Goal: Contribute content: Add original content to the website for others to see

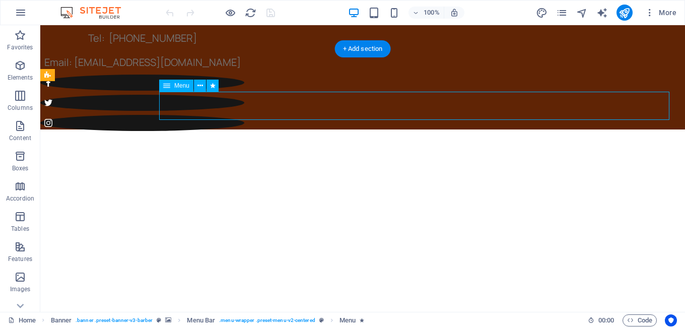
select select "3"
select select
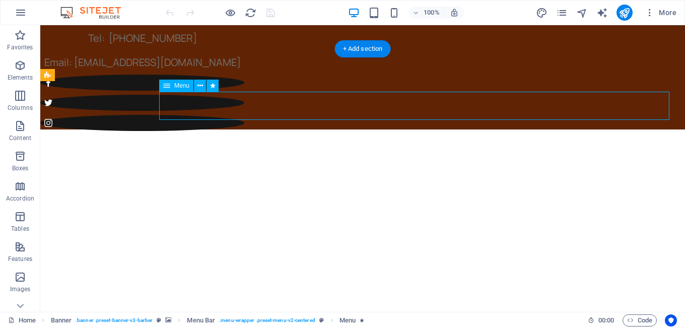
select select "1"
select select
select select "3"
select select
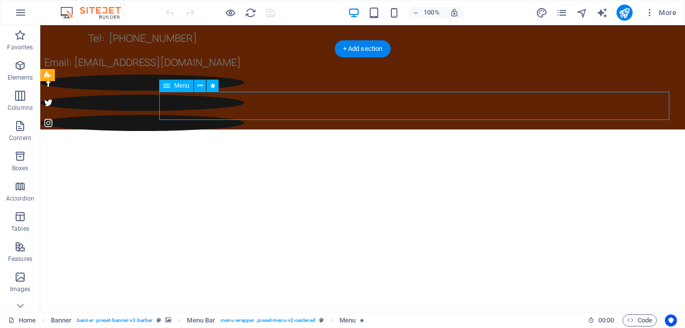
select select
select select "3"
select select
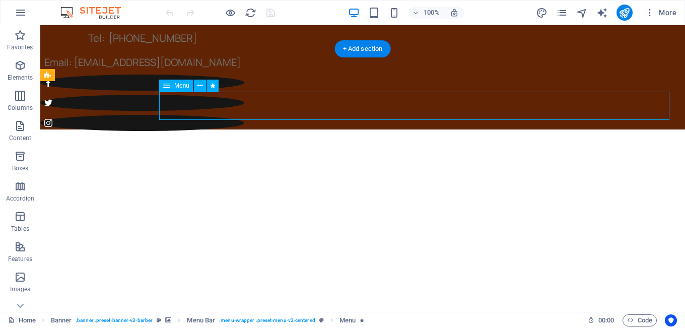
select select "3"
select select
select select "1"
select select
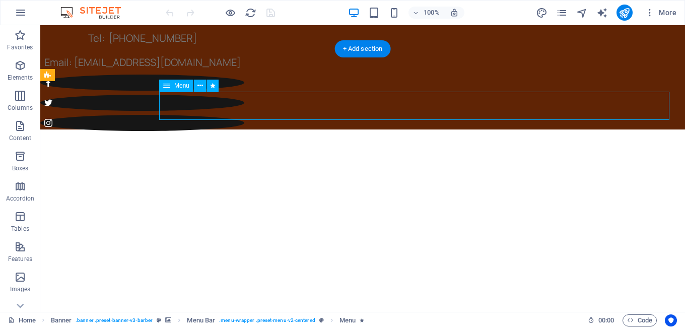
select select
select select "3"
select select
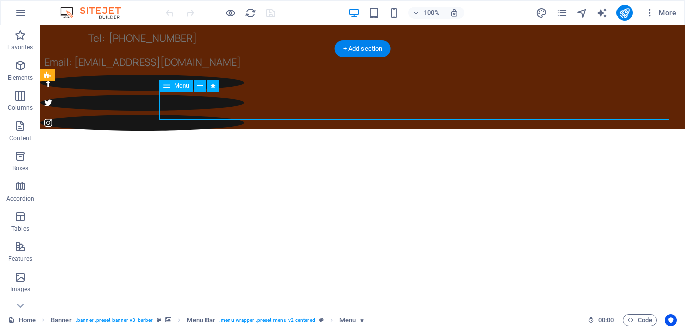
select select "3"
select select
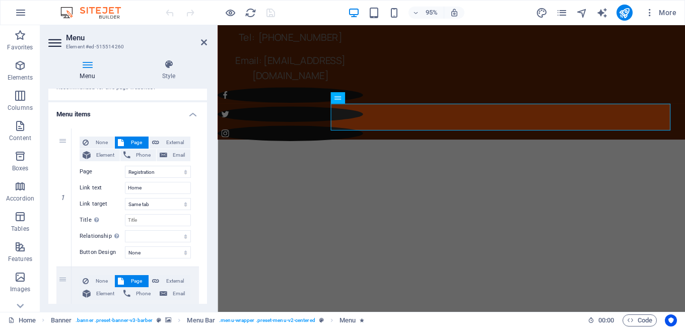
scroll to position [61, 0]
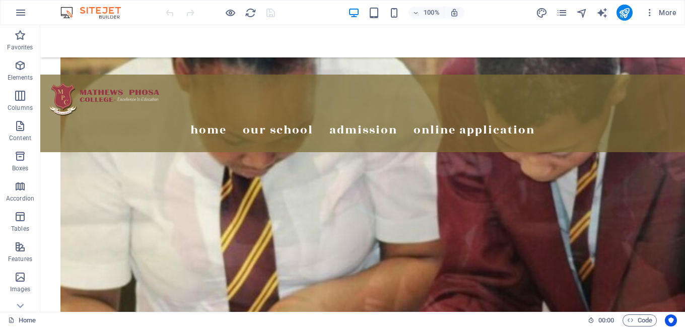
scroll to position [1245, 0]
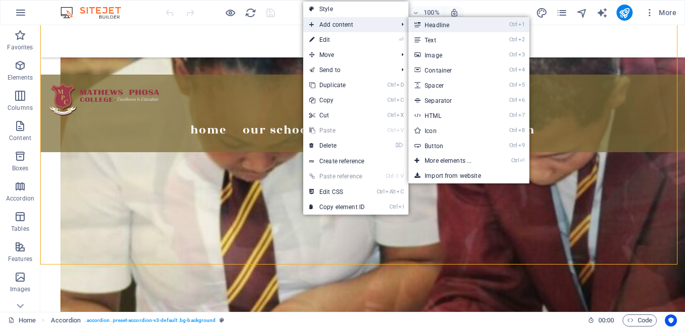
click at [440, 25] on link "Ctrl 1 Headline" at bounding box center [450, 24] width 83 height 15
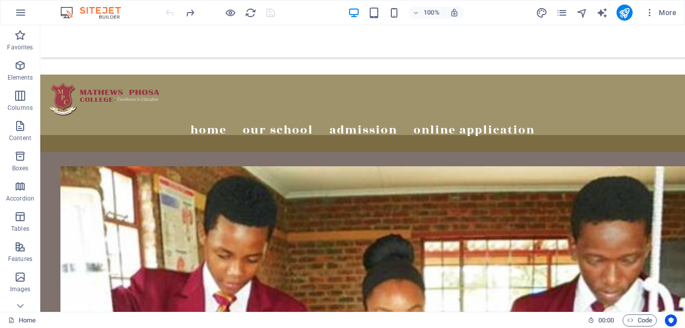
scroll to position [450, 0]
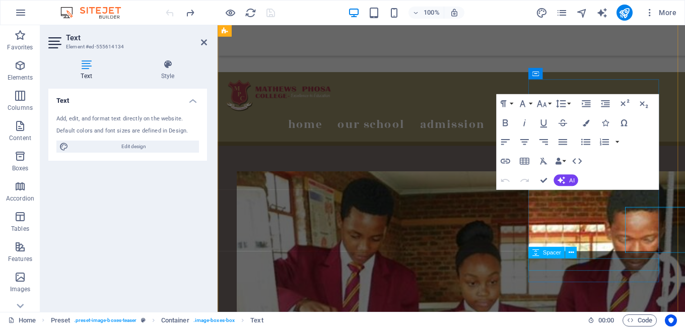
scroll to position [466, 0]
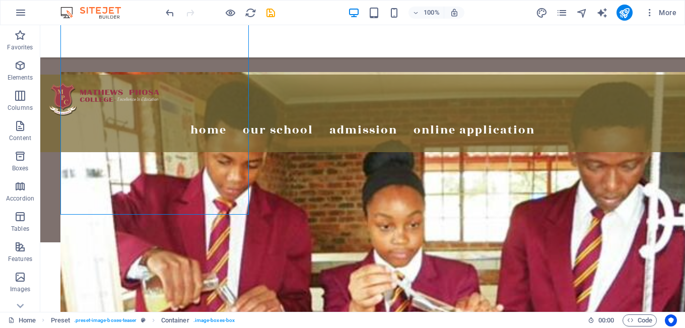
scroll to position [535, 0]
